Goal: Navigation & Orientation: Find specific page/section

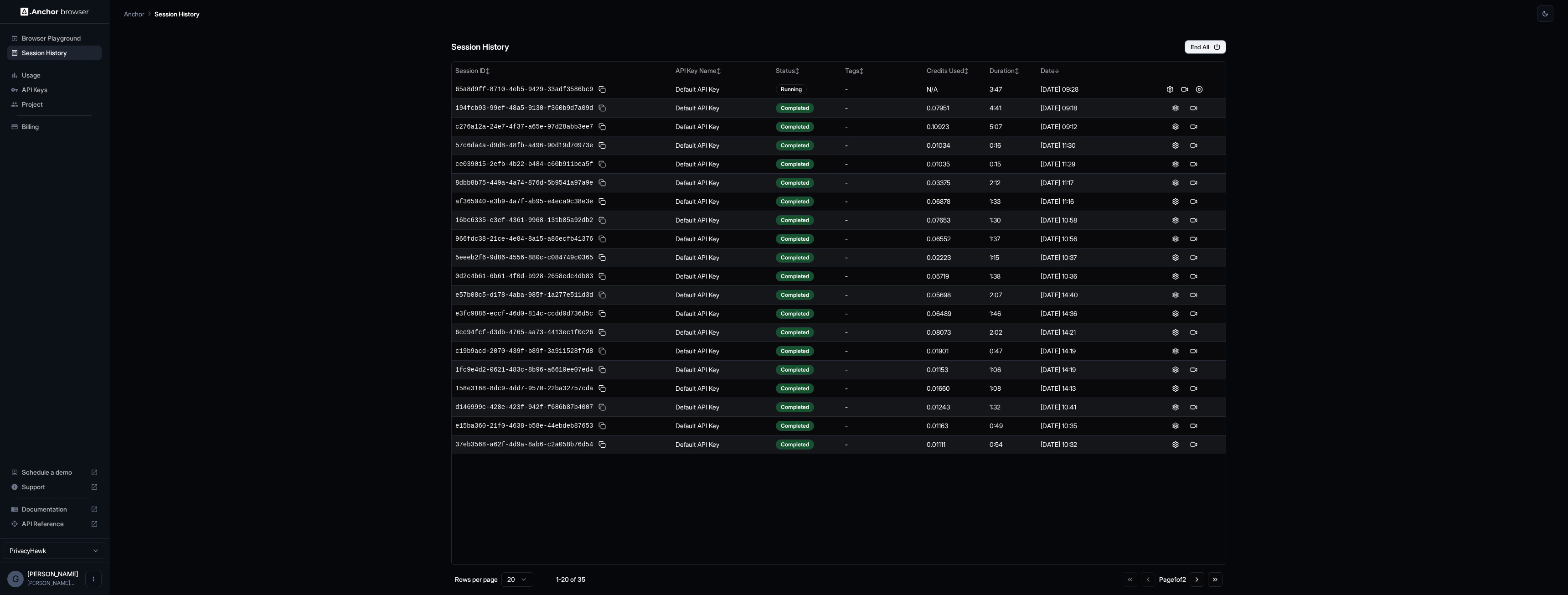
click at [30, 106] on span "Project" at bounding box center [60, 104] width 76 height 9
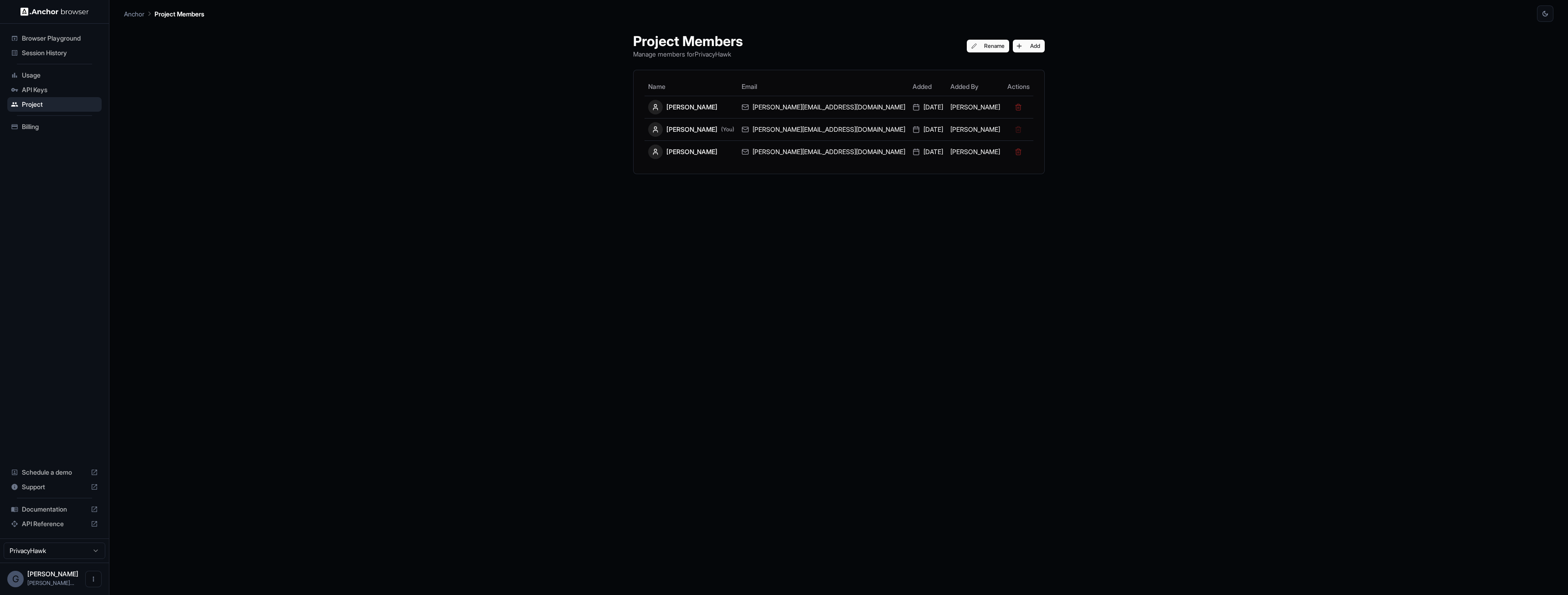
click at [53, 89] on span "API Keys" at bounding box center [60, 90] width 76 height 9
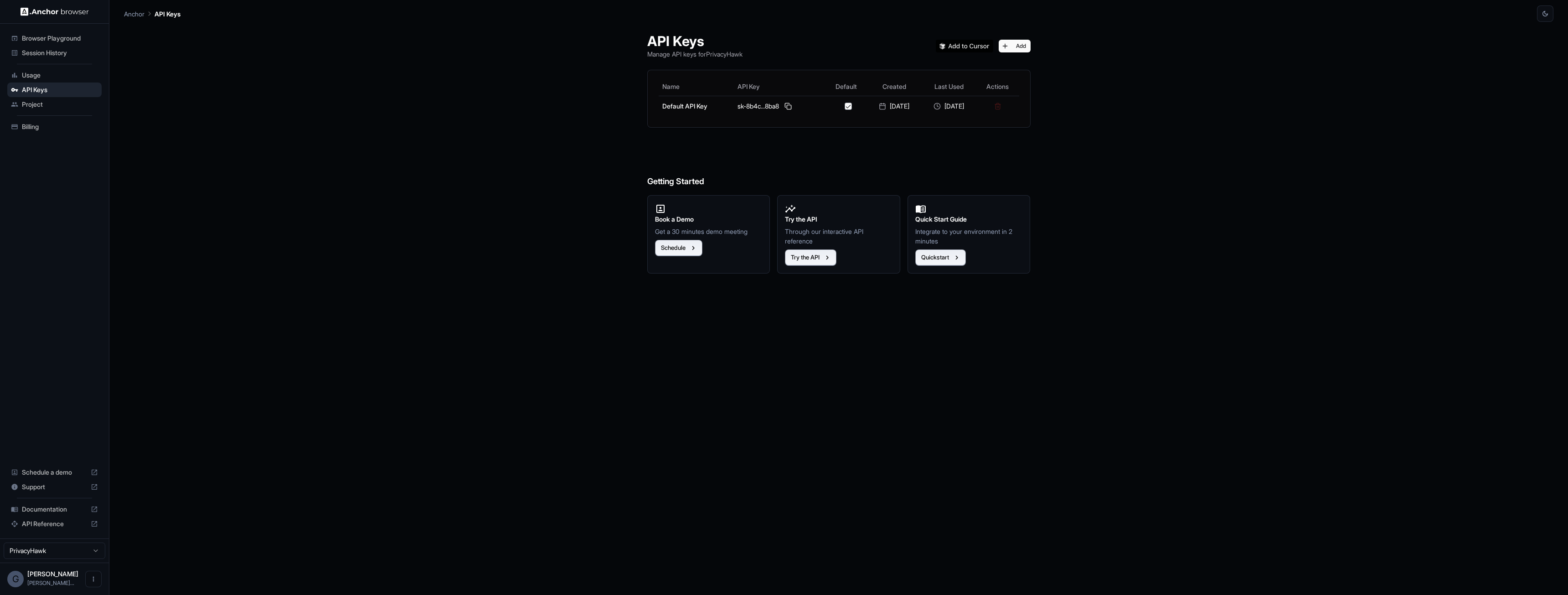
click at [43, 79] on span "Usage" at bounding box center [60, 75] width 76 height 9
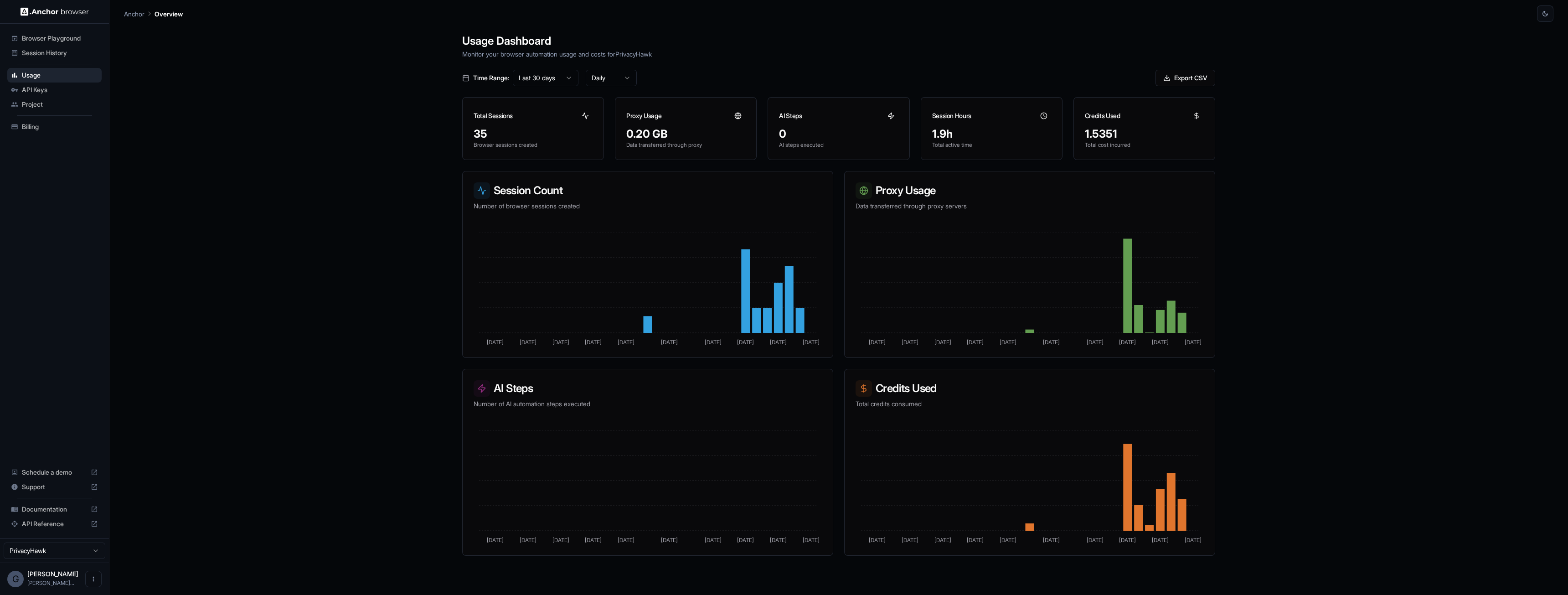
click at [40, 88] on span "API Keys" at bounding box center [60, 90] width 76 height 9
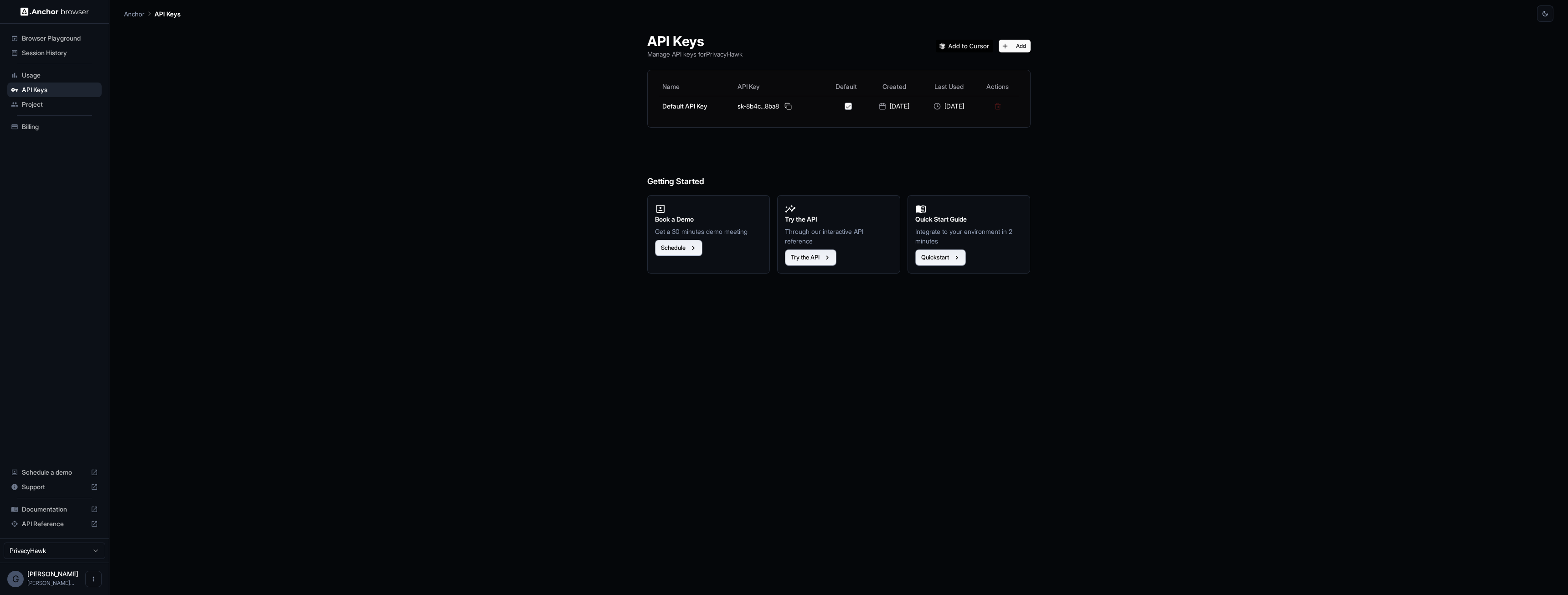
click at [45, 104] on span "Project" at bounding box center [60, 104] width 76 height 9
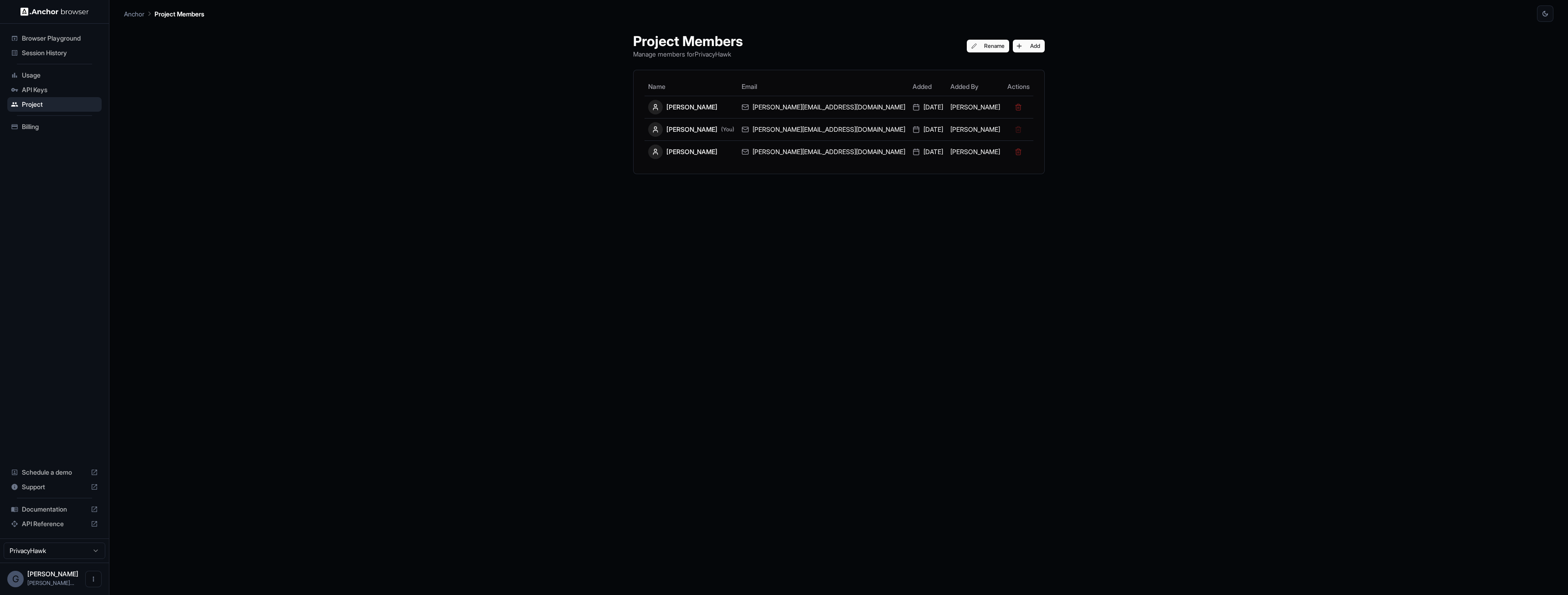
click at [35, 127] on span "Billing" at bounding box center [60, 127] width 76 height 9
